Goal: Find specific page/section: Find specific page/section

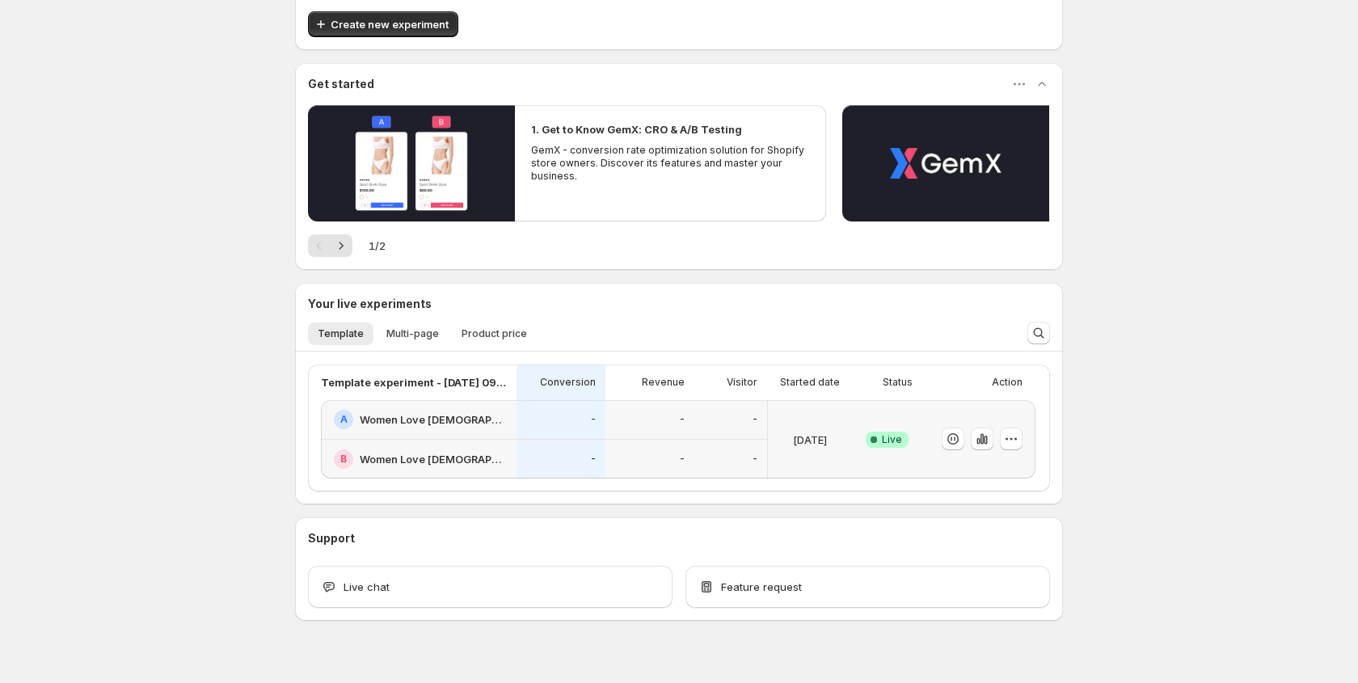
scroll to position [111, 0]
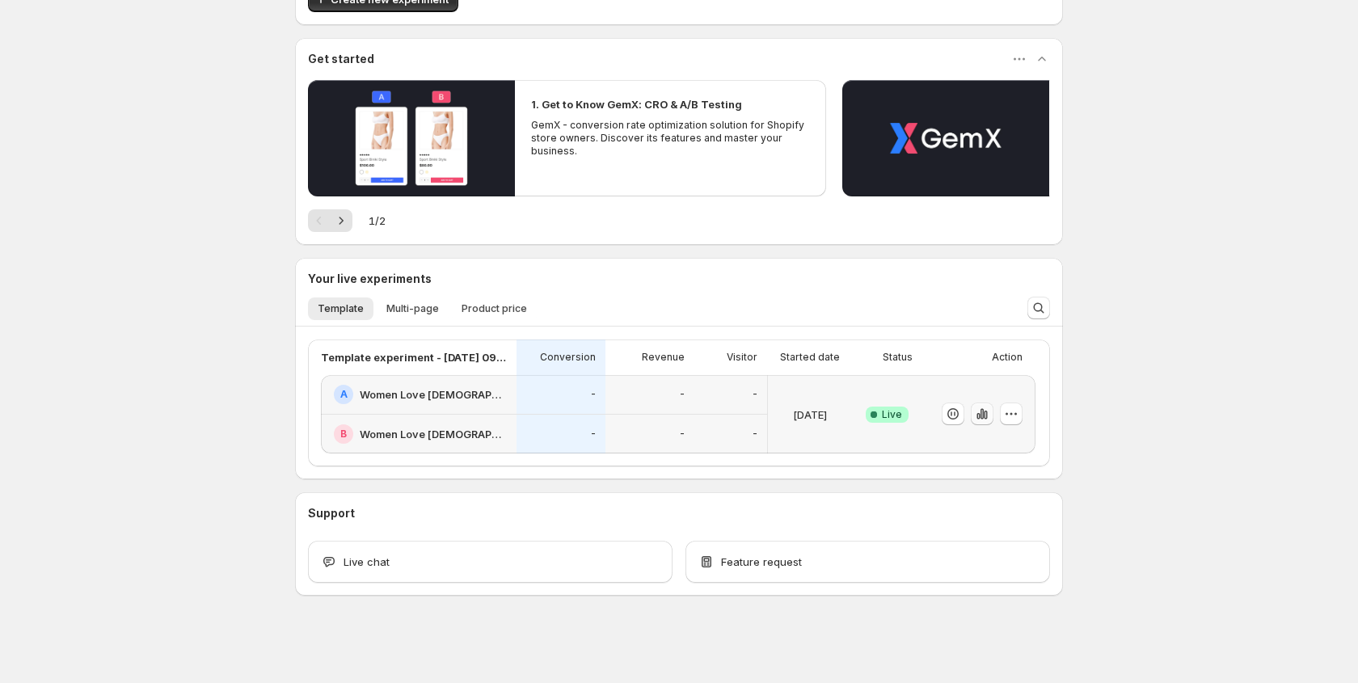
click at [982, 414] on icon "button" at bounding box center [982, 414] width 3 height 11
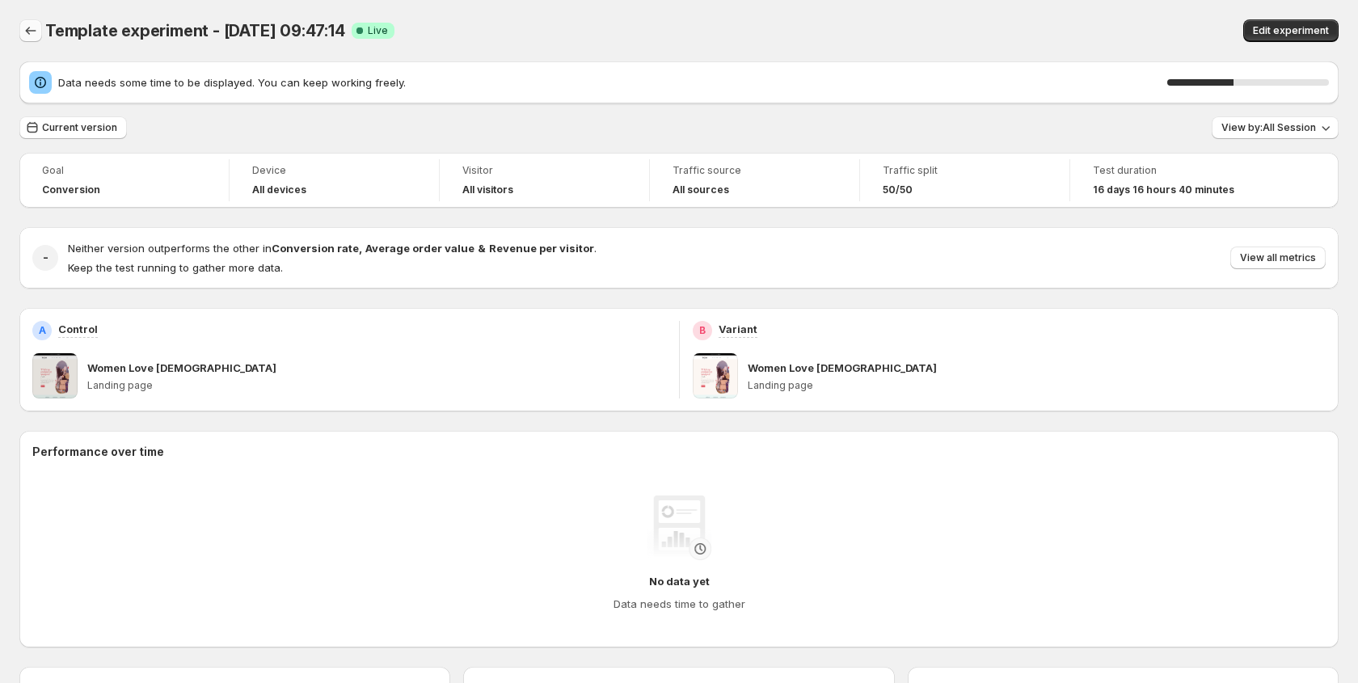
click at [32, 33] on icon "Back" at bounding box center [31, 31] width 16 height 16
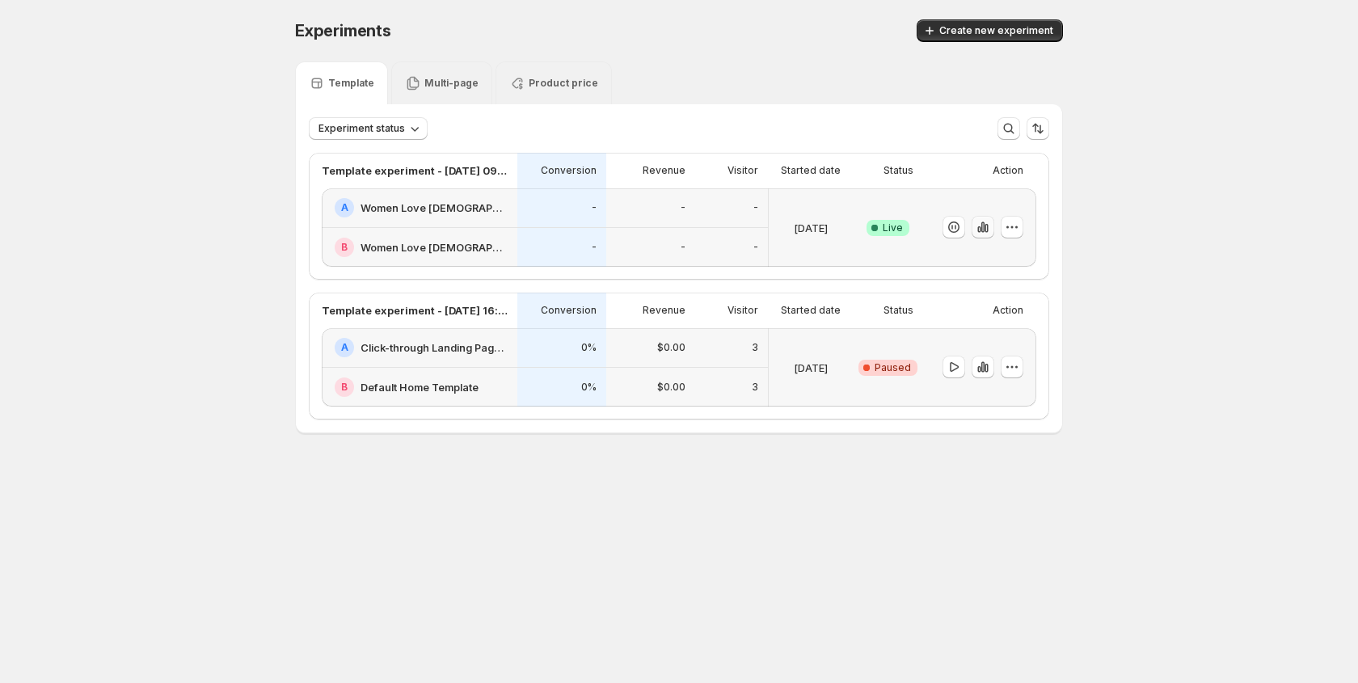
click at [982, 223] on icon "button" at bounding box center [983, 227] width 16 height 16
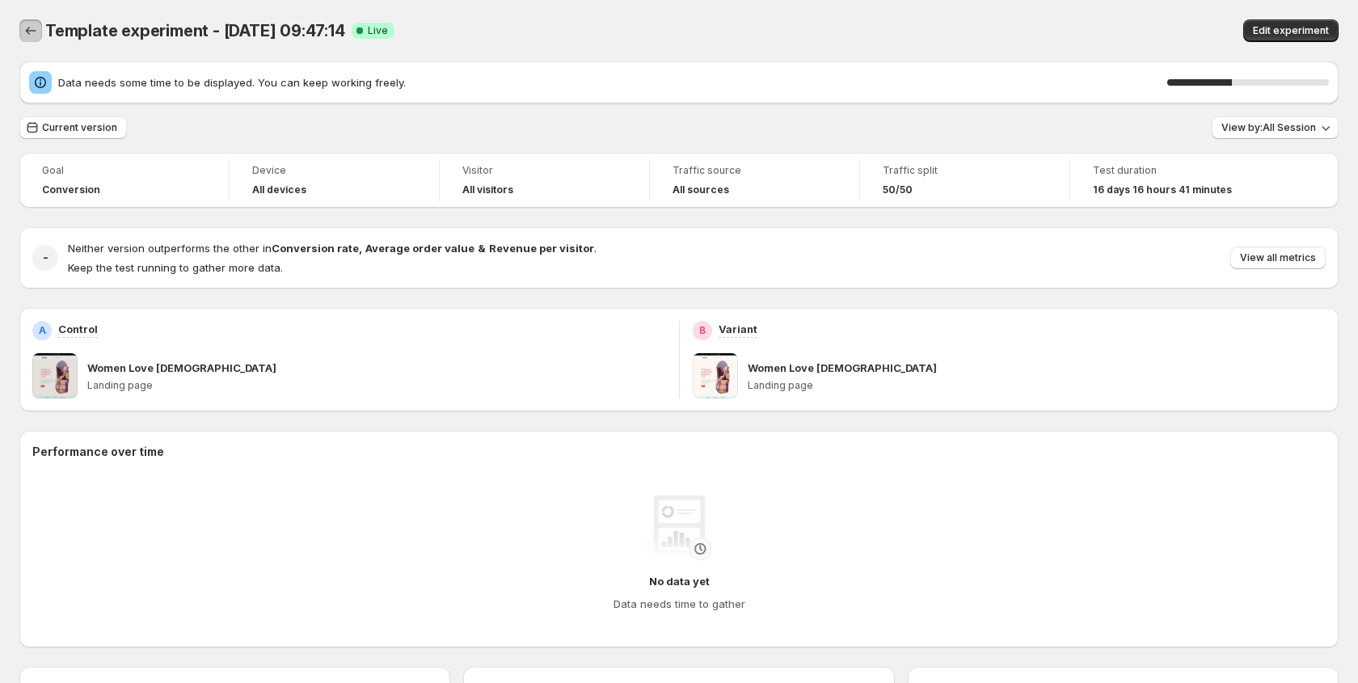
click at [23, 32] on icon "Back" at bounding box center [31, 31] width 16 height 16
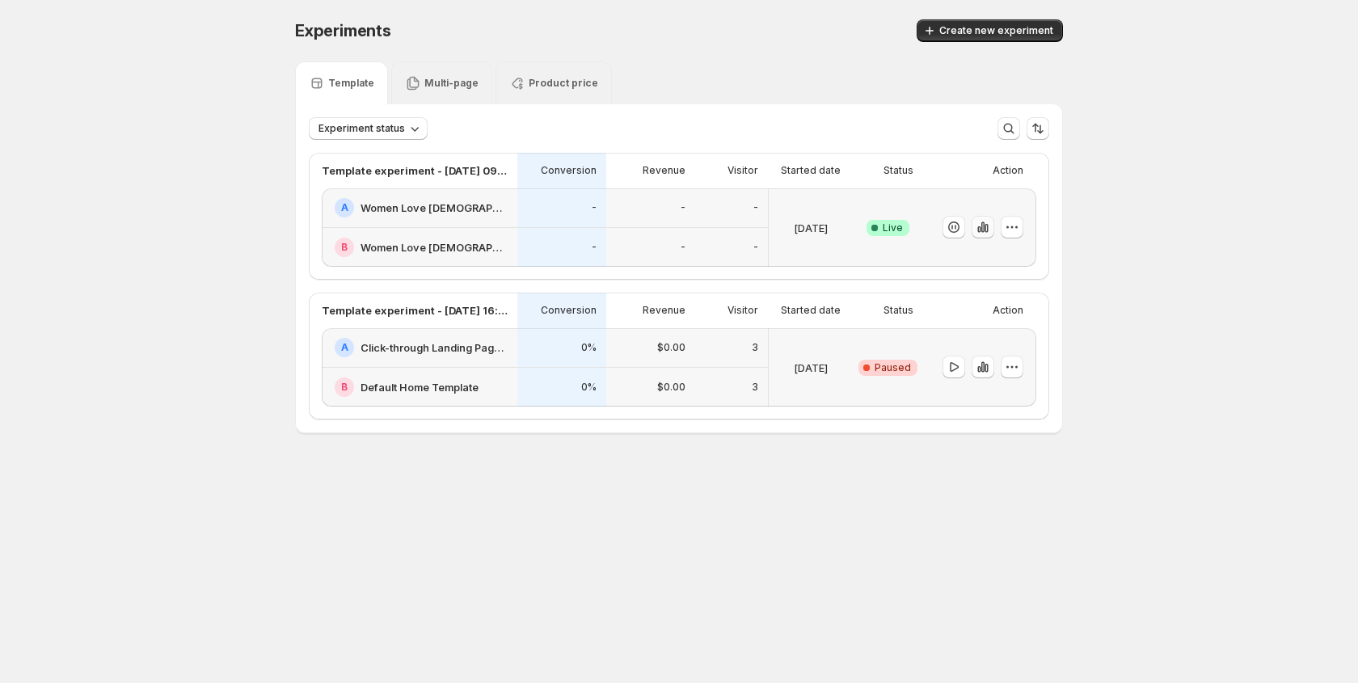
click at [984, 224] on icon "button" at bounding box center [983, 227] width 3 height 11
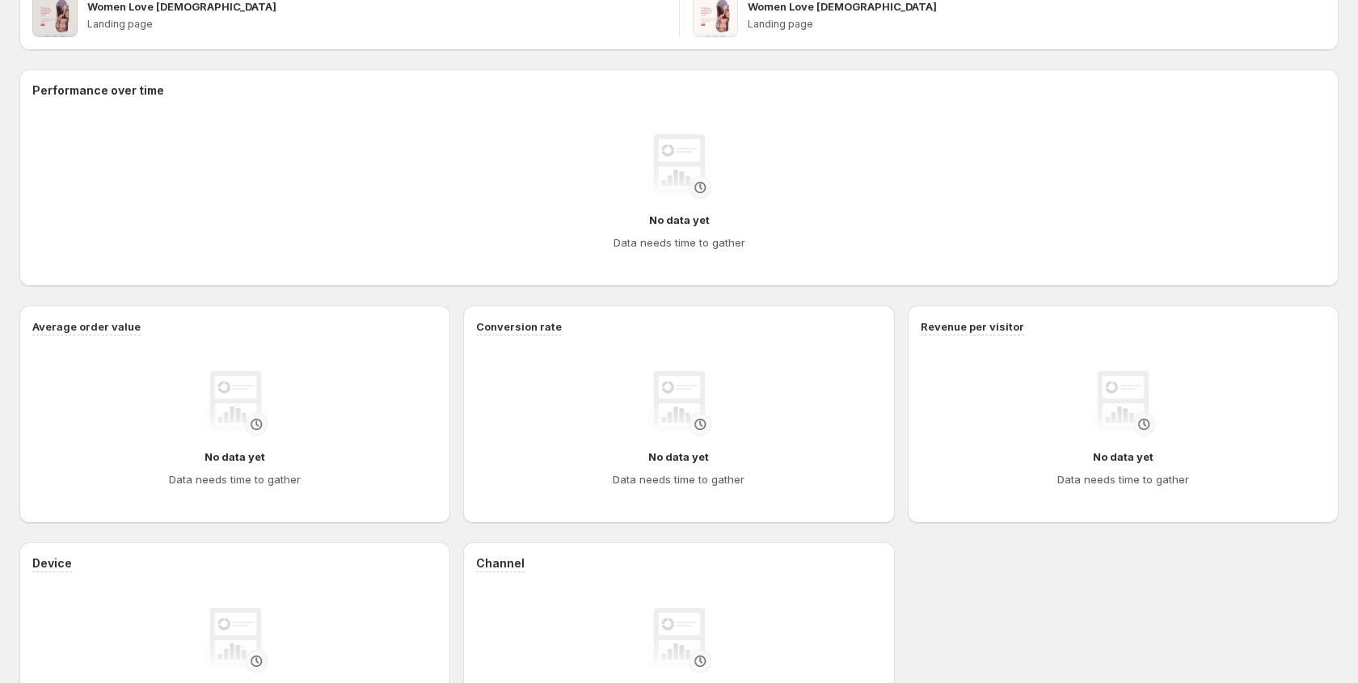
scroll to position [355, 0]
